Goal: Task Accomplishment & Management: Manage account settings

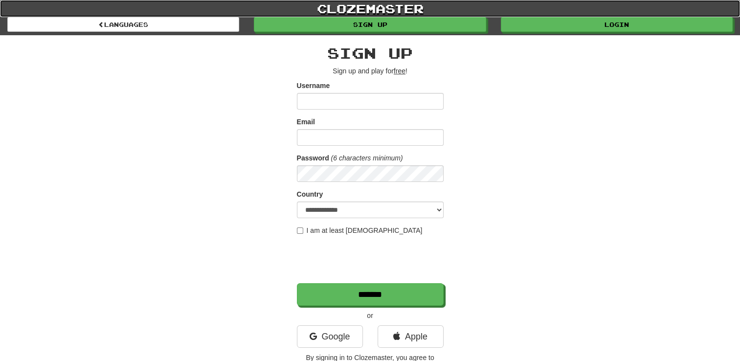
click at [582, 15] on link "clozemaster" at bounding box center [370, 8] width 740 height 17
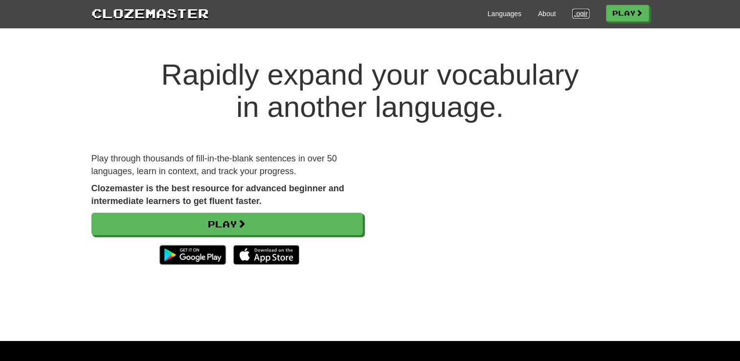
click at [578, 16] on link "Login" at bounding box center [581, 14] width 17 height 10
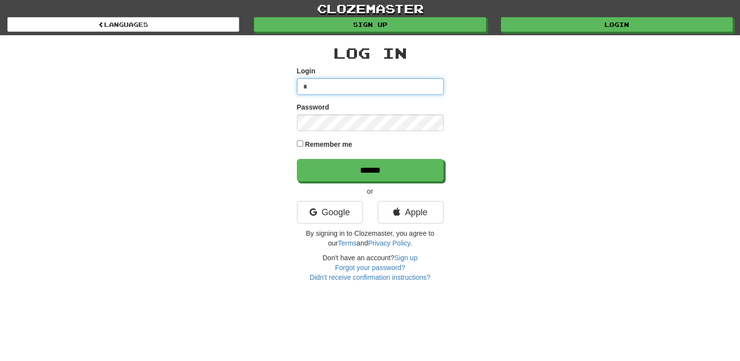
type input "**********"
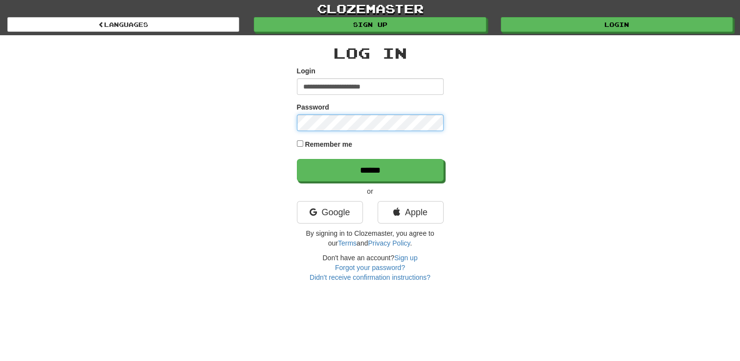
click at [297, 159] on input "******" at bounding box center [370, 170] width 147 height 23
